Goal: Transaction & Acquisition: Purchase product/service

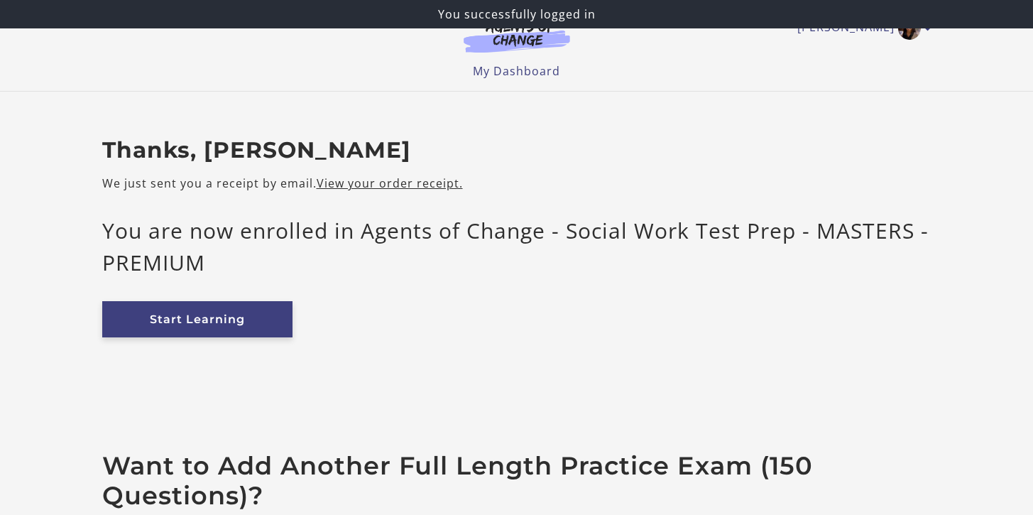
click at [278, 319] on link "Start Learning" at bounding box center [197, 319] width 190 height 36
